Goal: Ask a question

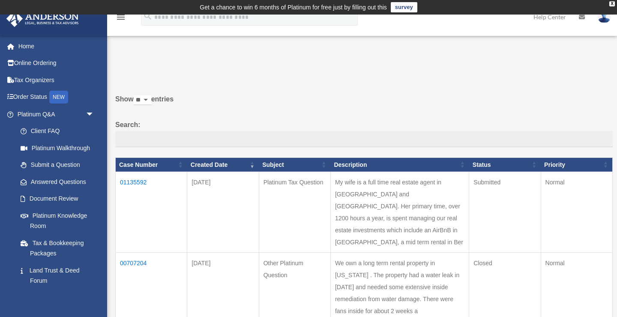
scroll to position [3, 0]
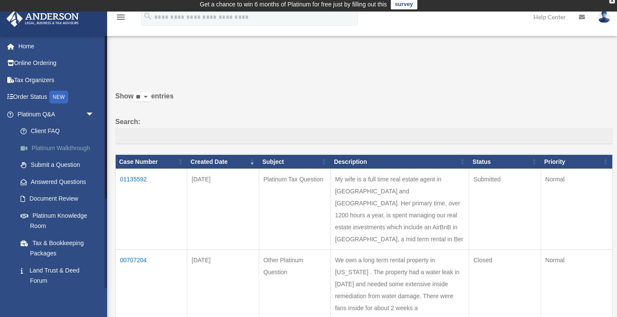
click at [67, 147] on link "Platinum Walkthrough" at bounding box center [59, 148] width 95 height 17
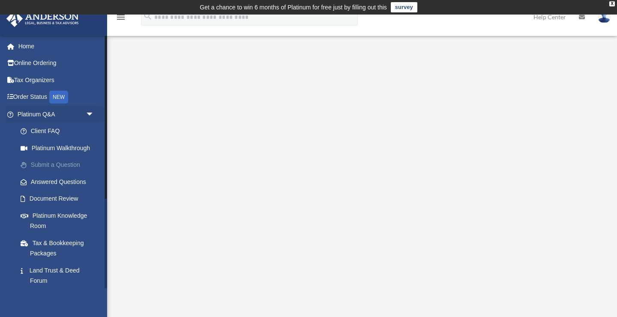
click at [62, 166] on link "Submit a Question" at bounding box center [59, 165] width 95 height 17
click at [66, 179] on link "Answered Questions" at bounding box center [59, 182] width 95 height 17
